Goal: Check status: Check status

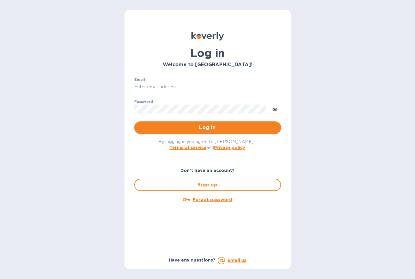
type input "[PERSON_NAME][EMAIL_ADDRESS][DOMAIN_NAME]"
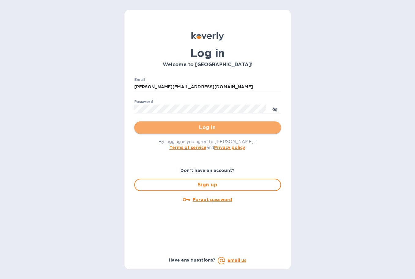
click at [203, 127] on span "Log in" at bounding box center [207, 127] width 137 height 7
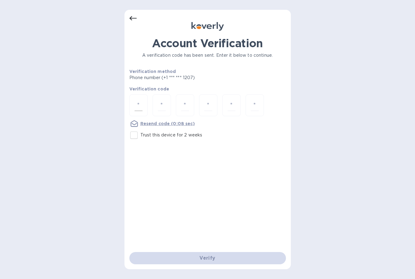
click at [140, 103] on input "number" at bounding box center [139, 104] width 8 height 11
type input "7"
type input "2"
type input "0"
type input "2"
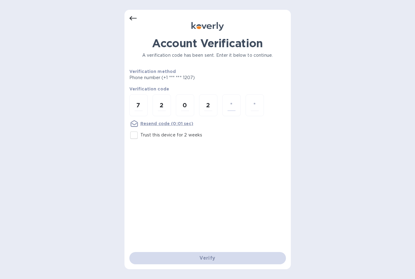
type input "1"
type input "6"
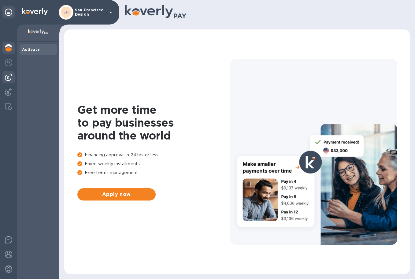
click at [7, 76] on img at bounding box center [8, 76] width 7 height 7
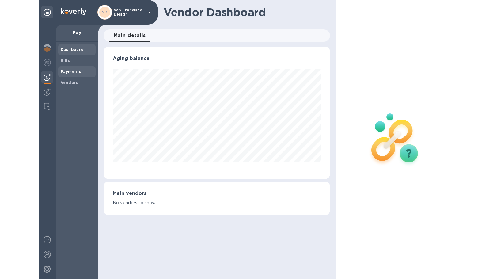
scroll to position [132, 227]
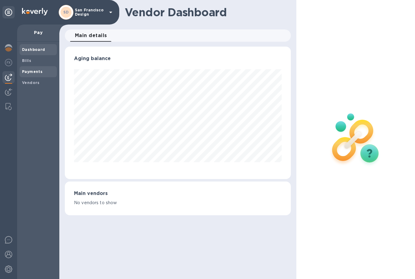
click at [31, 69] on b "Payments" at bounding box center [32, 71] width 21 height 5
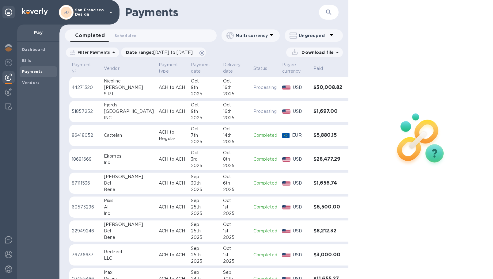
drag, startPoint x: 416, startPoint y: 6, endPoint x: 337, endPoint y: 5, distance: 78.7
click at [415, 5] on div at bounding box center [420, 139] width 144 height 279
